Goal: Task Accomplishment & Management: Manage account settings

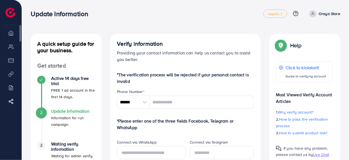
click at [6, 33] on li "Overview" at bounding box center [11, 32] width 22 height 11
click at [10, 36] on li "Overview" at bounding box center [11, 32] width 22 height 11
click at [14, 34] on li "Overview" at bounding box center [11, 32] width 22 height 11
click at [11, 31] on li "Overview" at bounding box center [11, 32] width 22 height 11
click at [334, 15] on p "Oraya Store" at bounding box center [329, 13] width 22 height 7
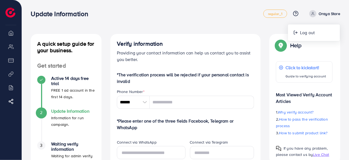
click at [334, 15] on p "Oraya Store" at bounding box center [329, 13] width 22 height 7
click at [269, 12] on span "regular_1" at bounding box center [275, 14] width 14 height 4
